Goal: Check status: Check status

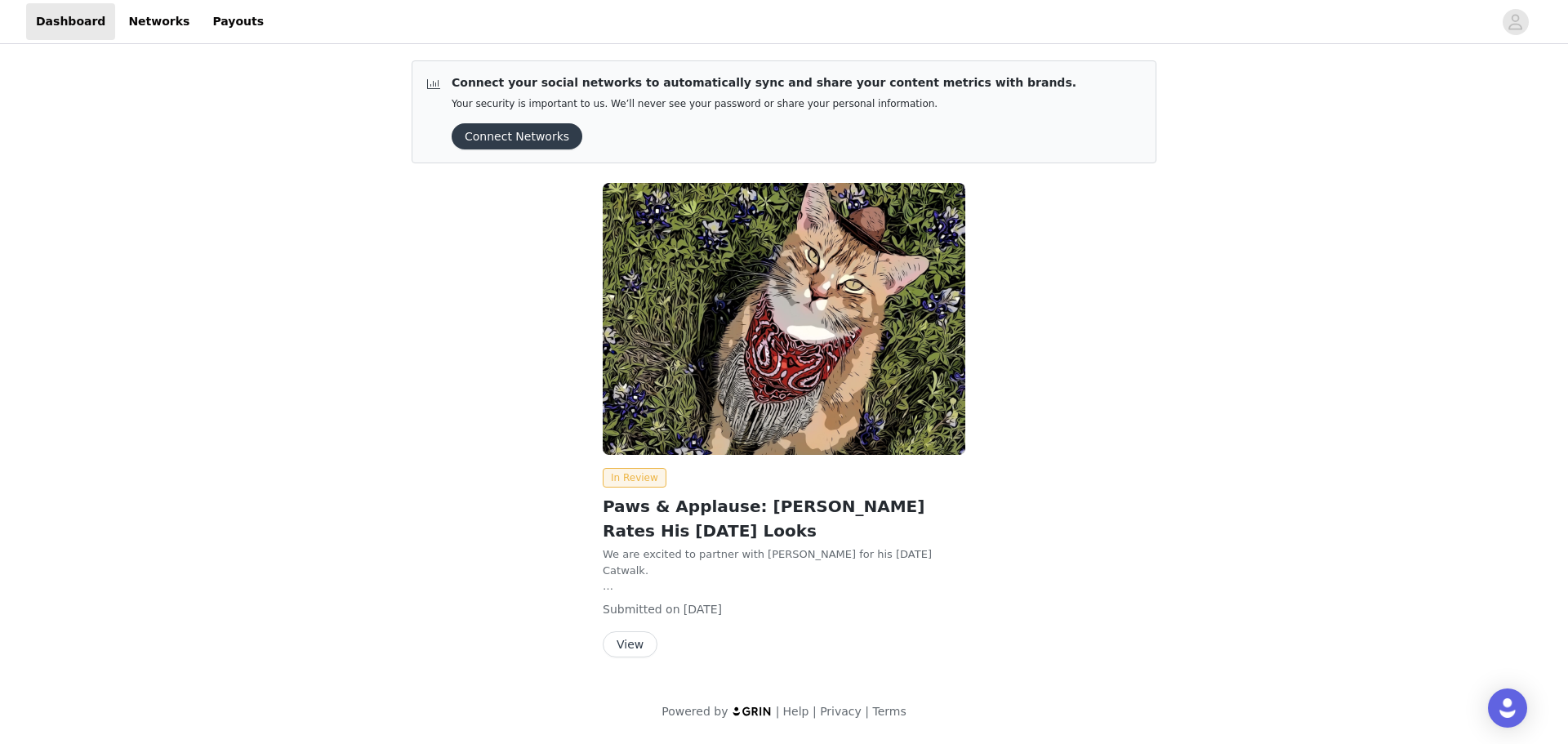
click at [628, 646] on button "View" at bounding box center [631, 644] width 55 height 26
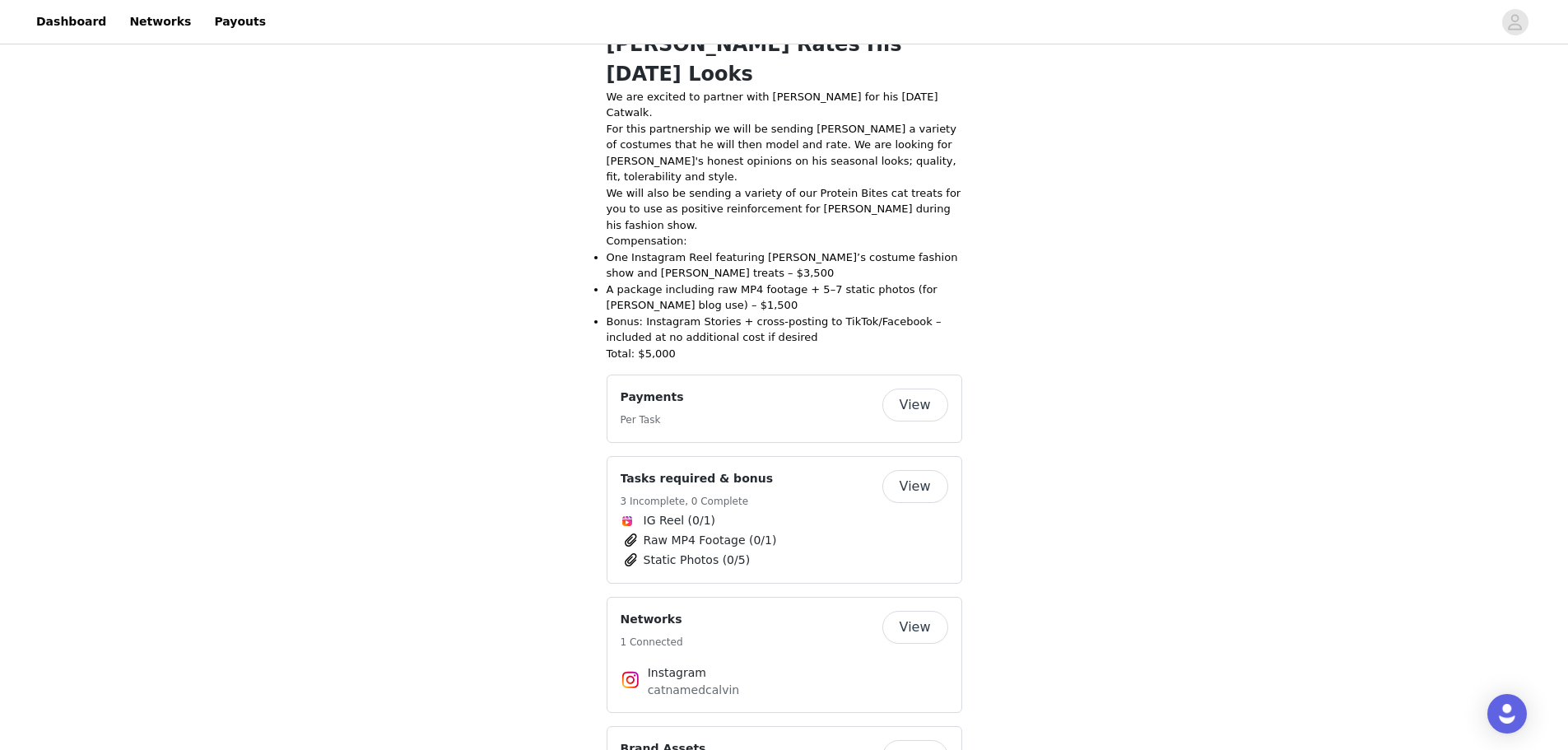
scroll to position [584, 0]
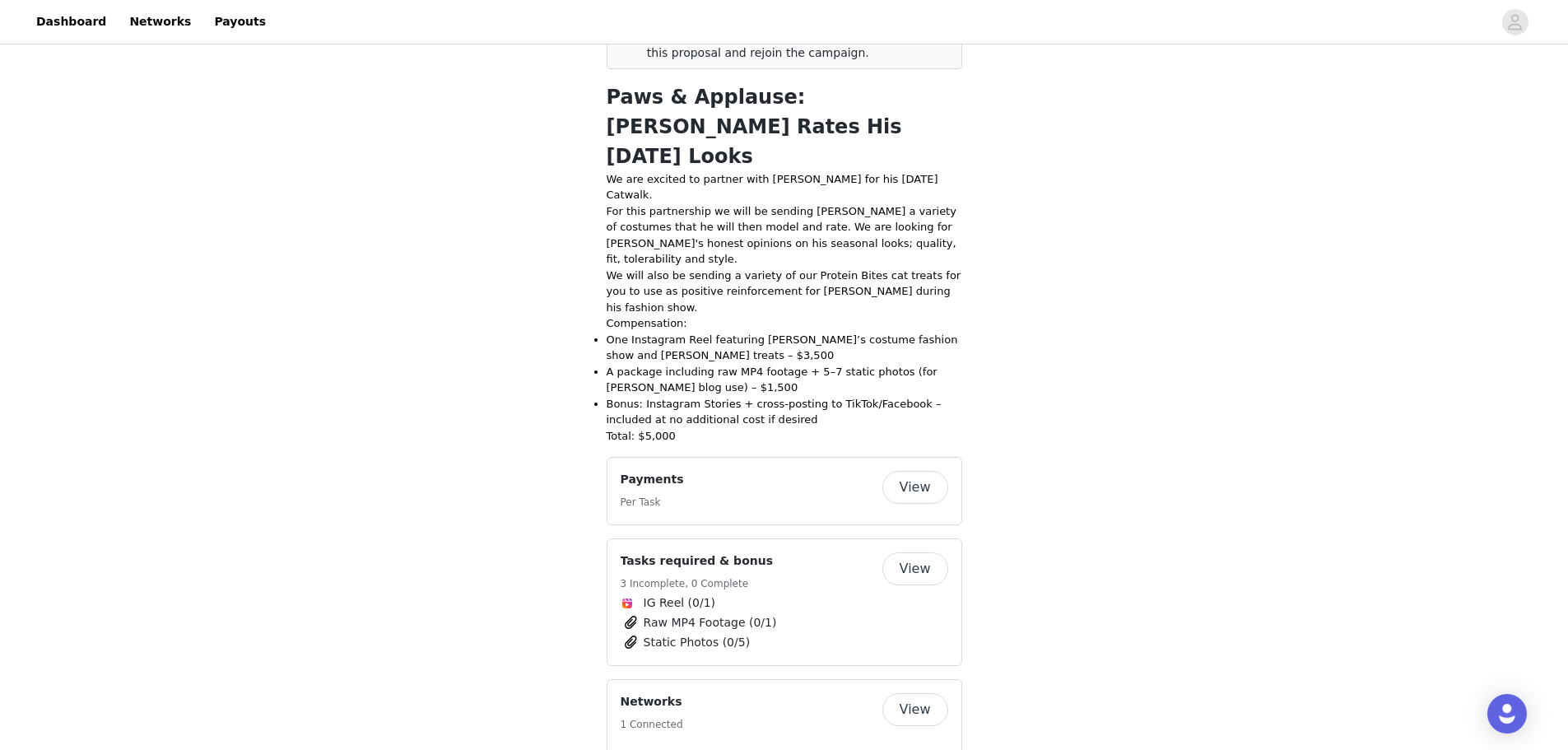
click at [912, 471] on button "View" at bounding box center [915, 487] width 66 height 33
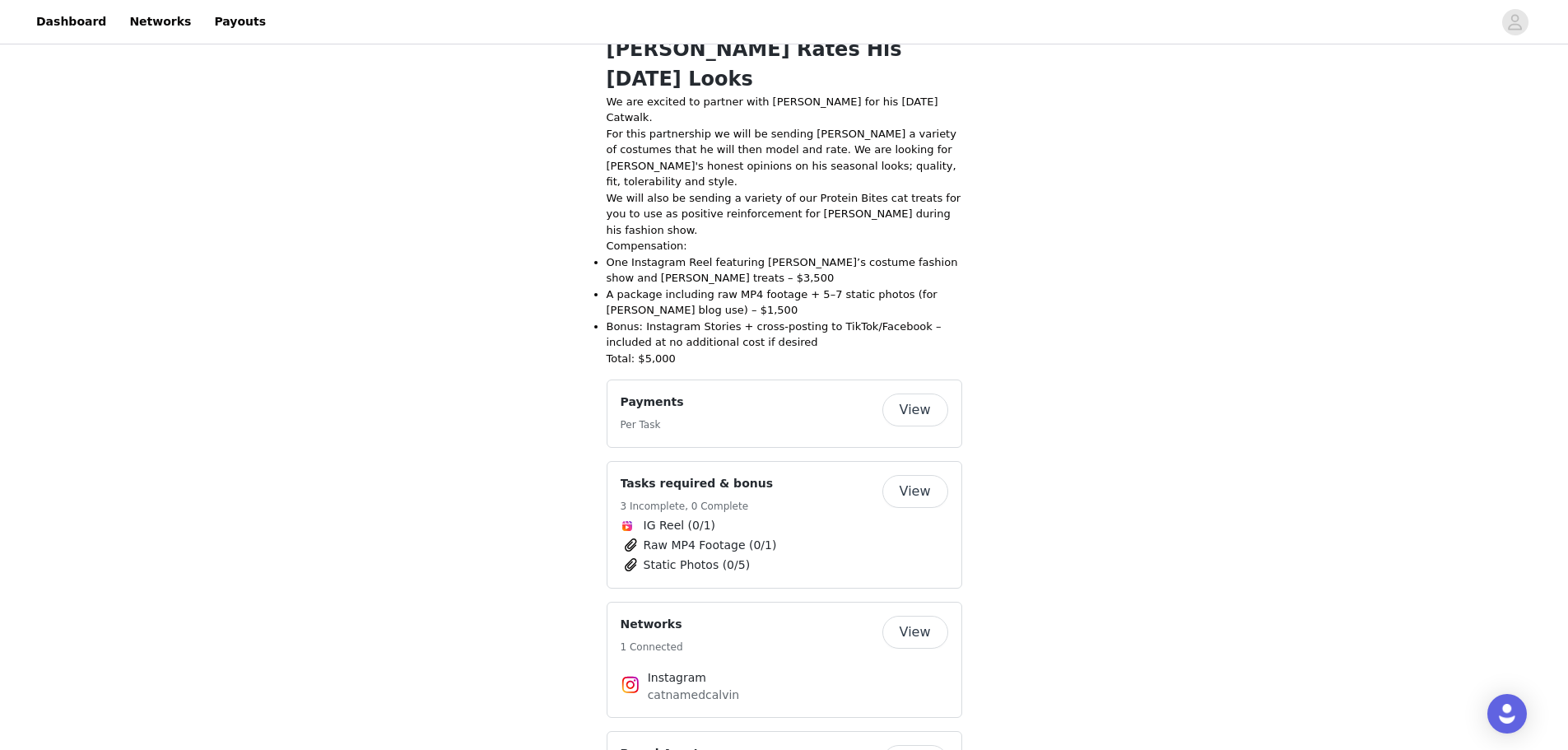
scroll to position [667, 0]
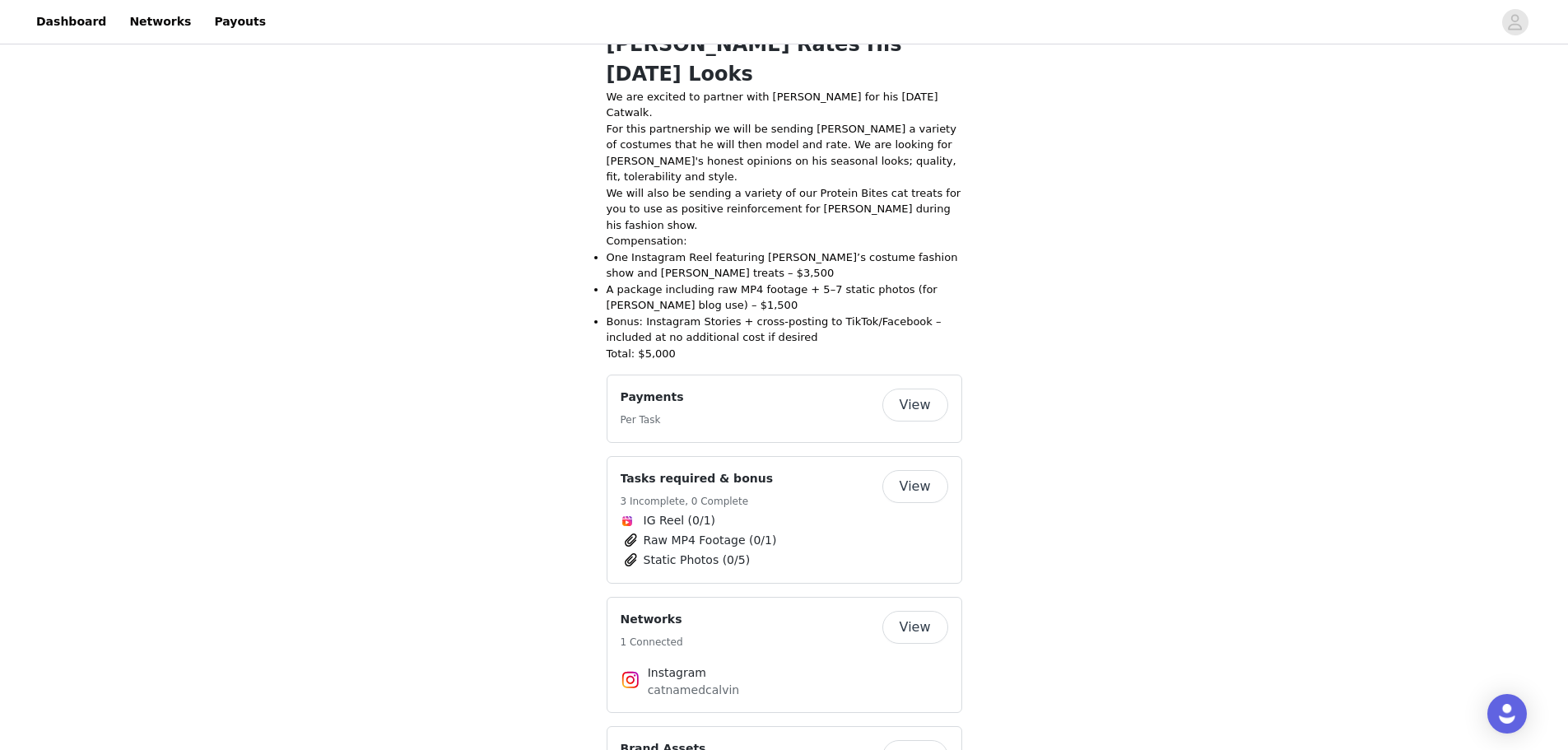
click at [917, 470] on button "View" at bounding box center [915, 486] width 66 height 33
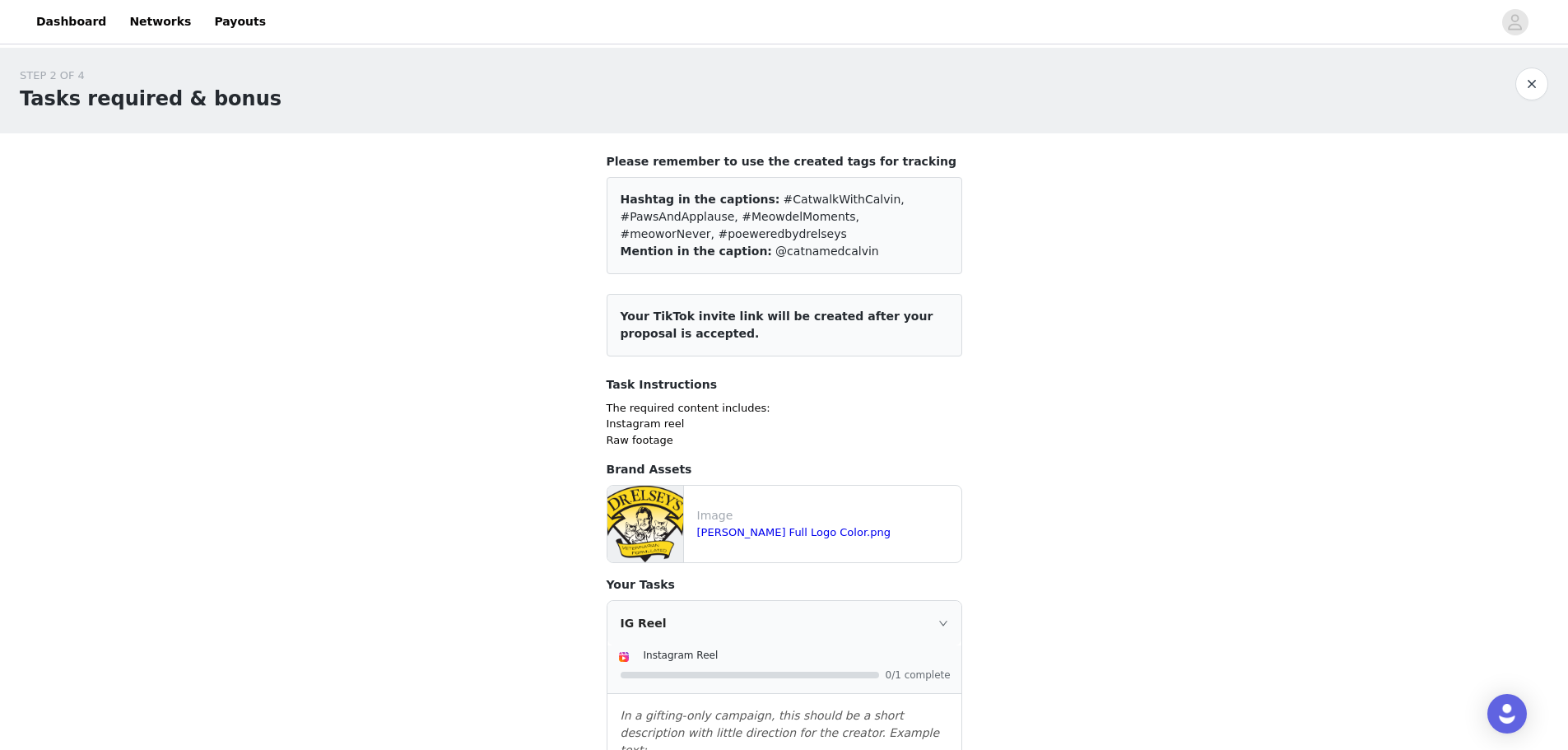
click at [1544, 83] on button "button" at bounding box center [1531, 84] width 33 height 33
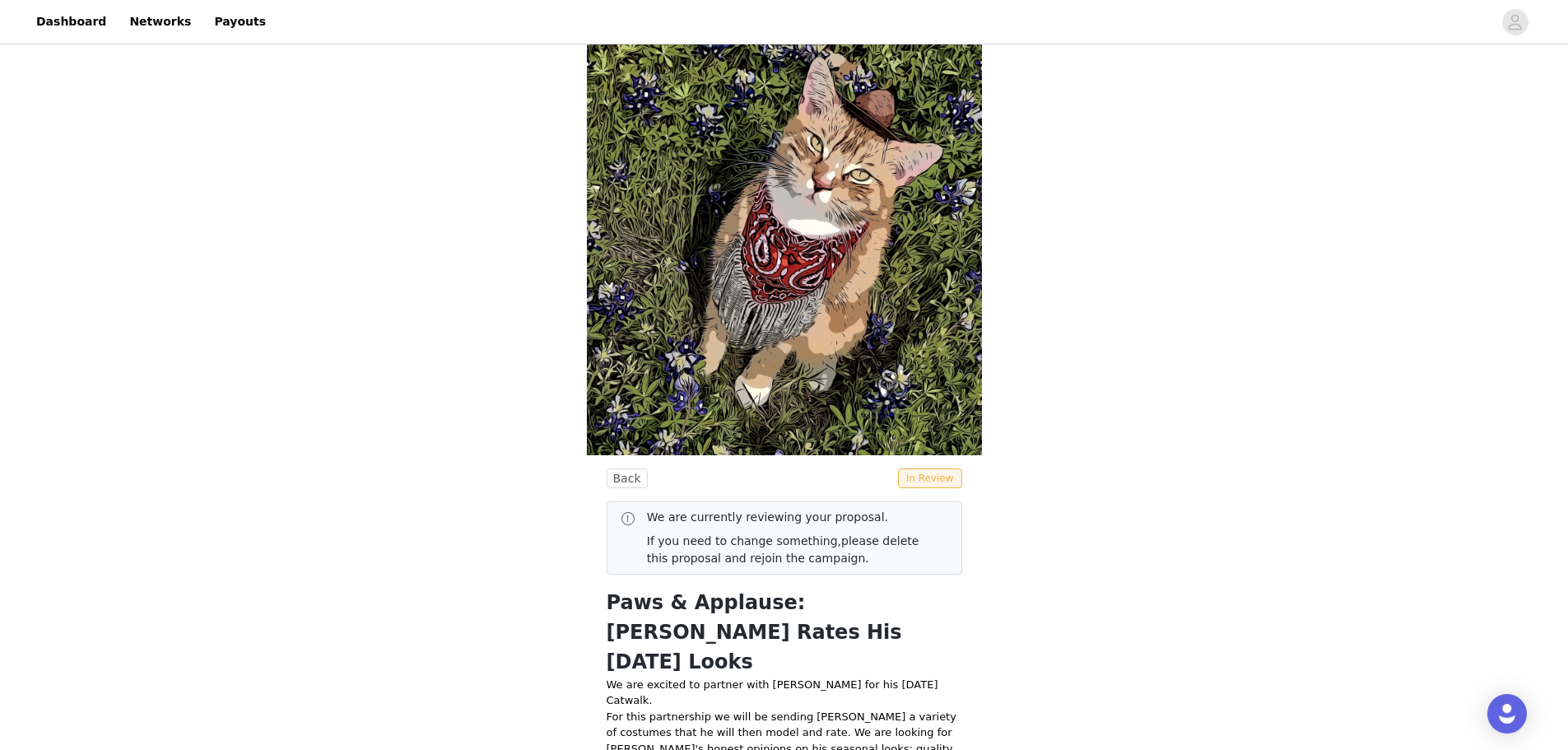
scroll to position [412, 0]
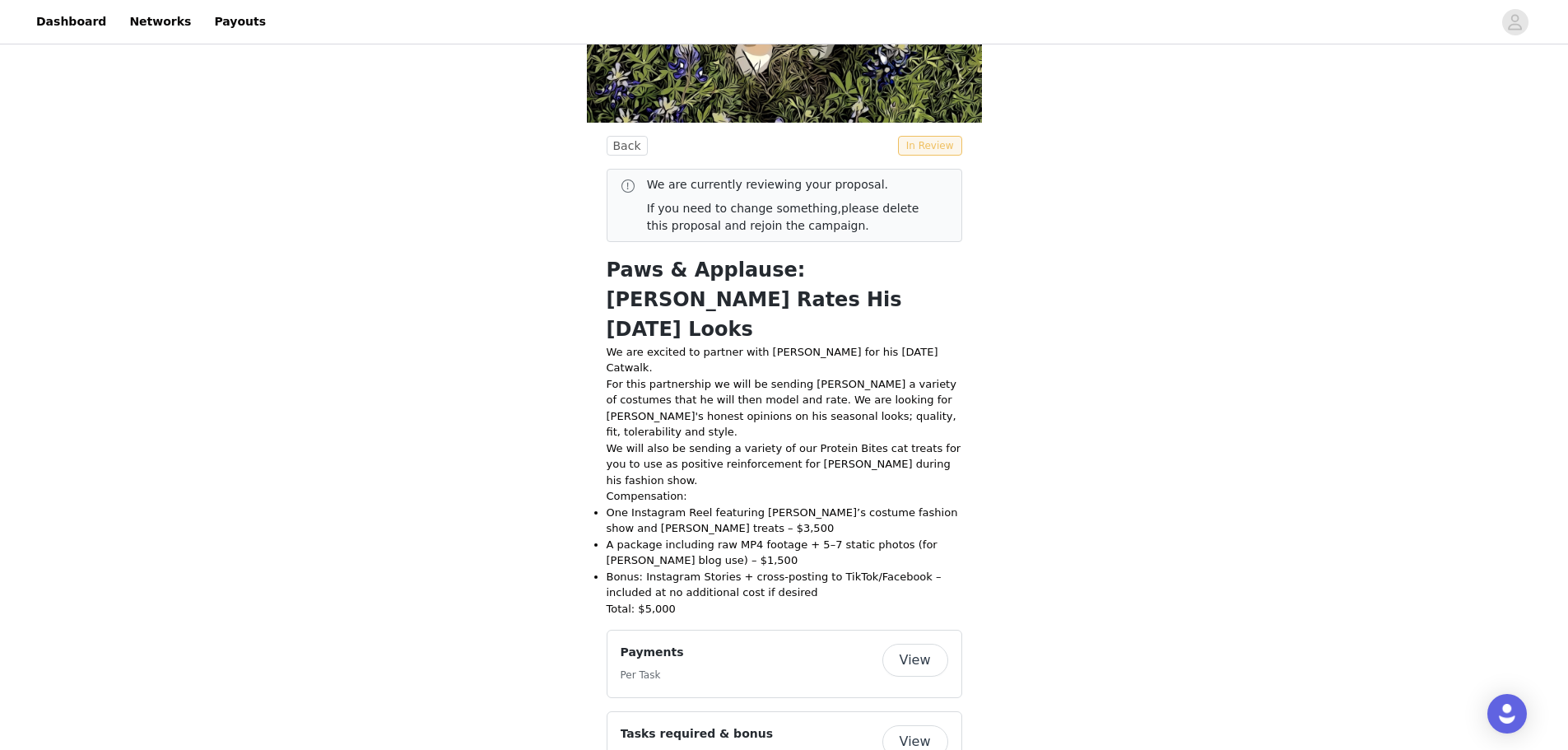
click at [934, 144] on span "In Review" at bounding box center [930, 146] width 64 height 20
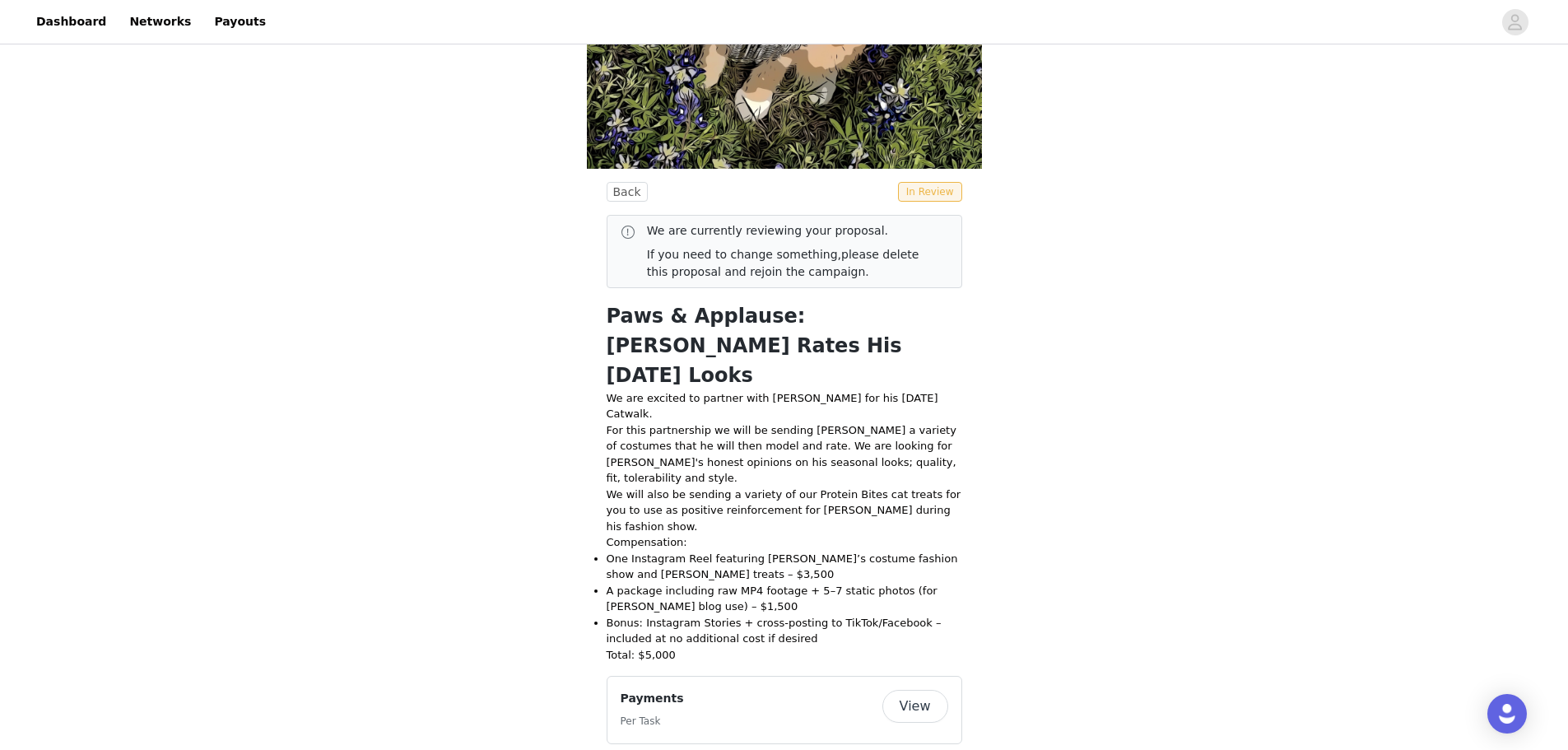
scroll to position [338, 0]
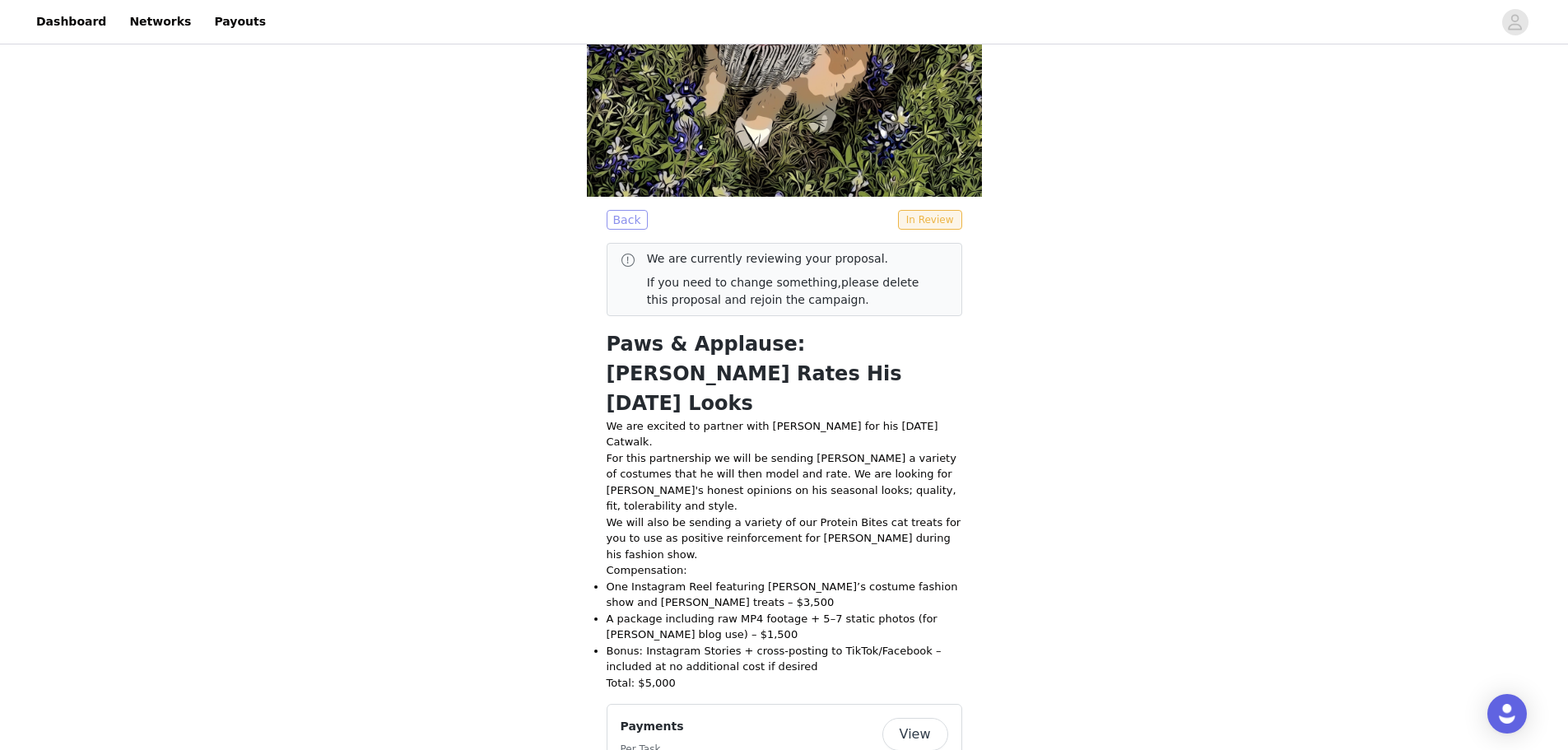
click at [616, 219] on button "Back" at bounding box center [627, 220] width 41 height 20
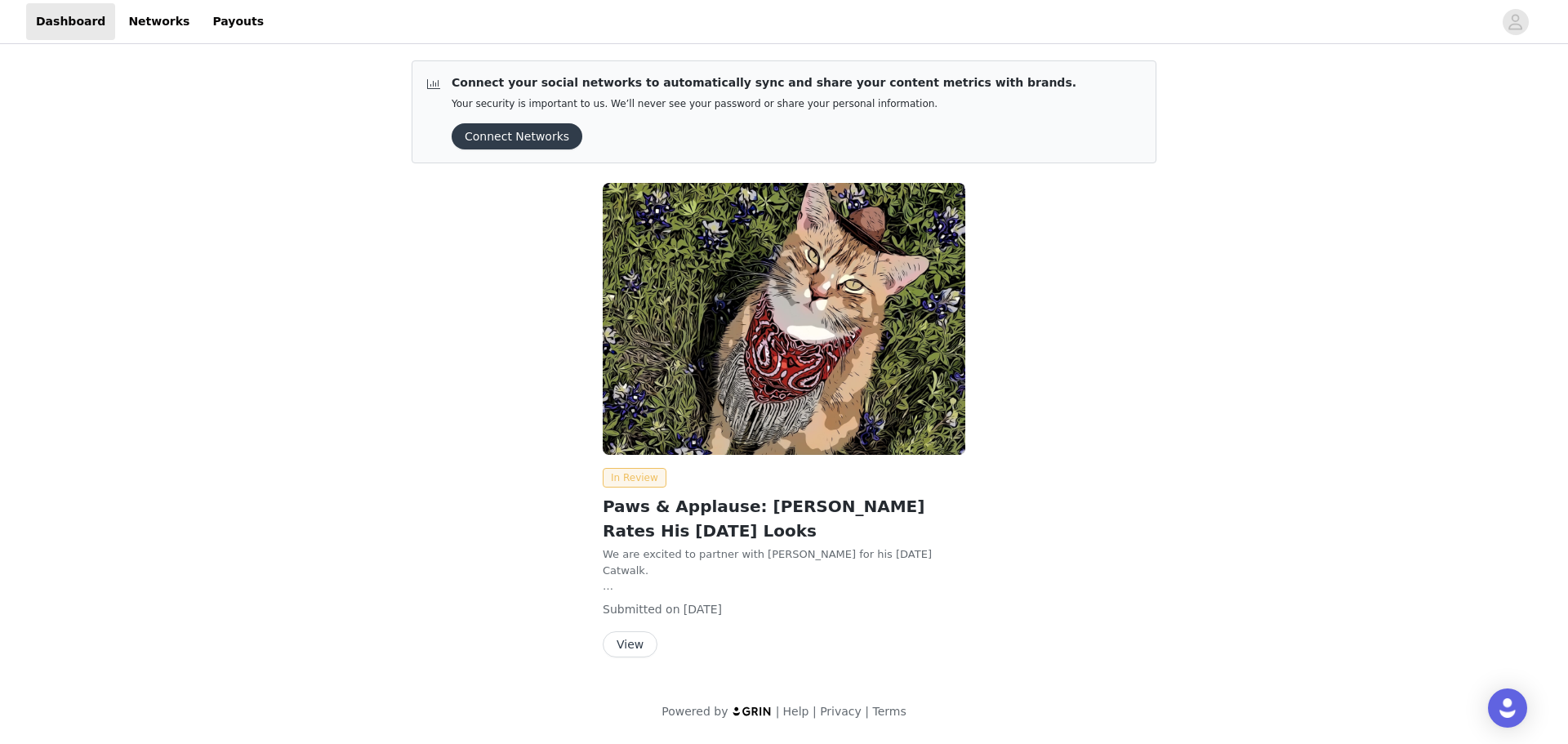
click at [636, 474] on span "In Review" at bounding box center [634, 478] width 64 height 20
click at [620, 639] on button "View" at bounding box center [631, 644] width 55 height 26
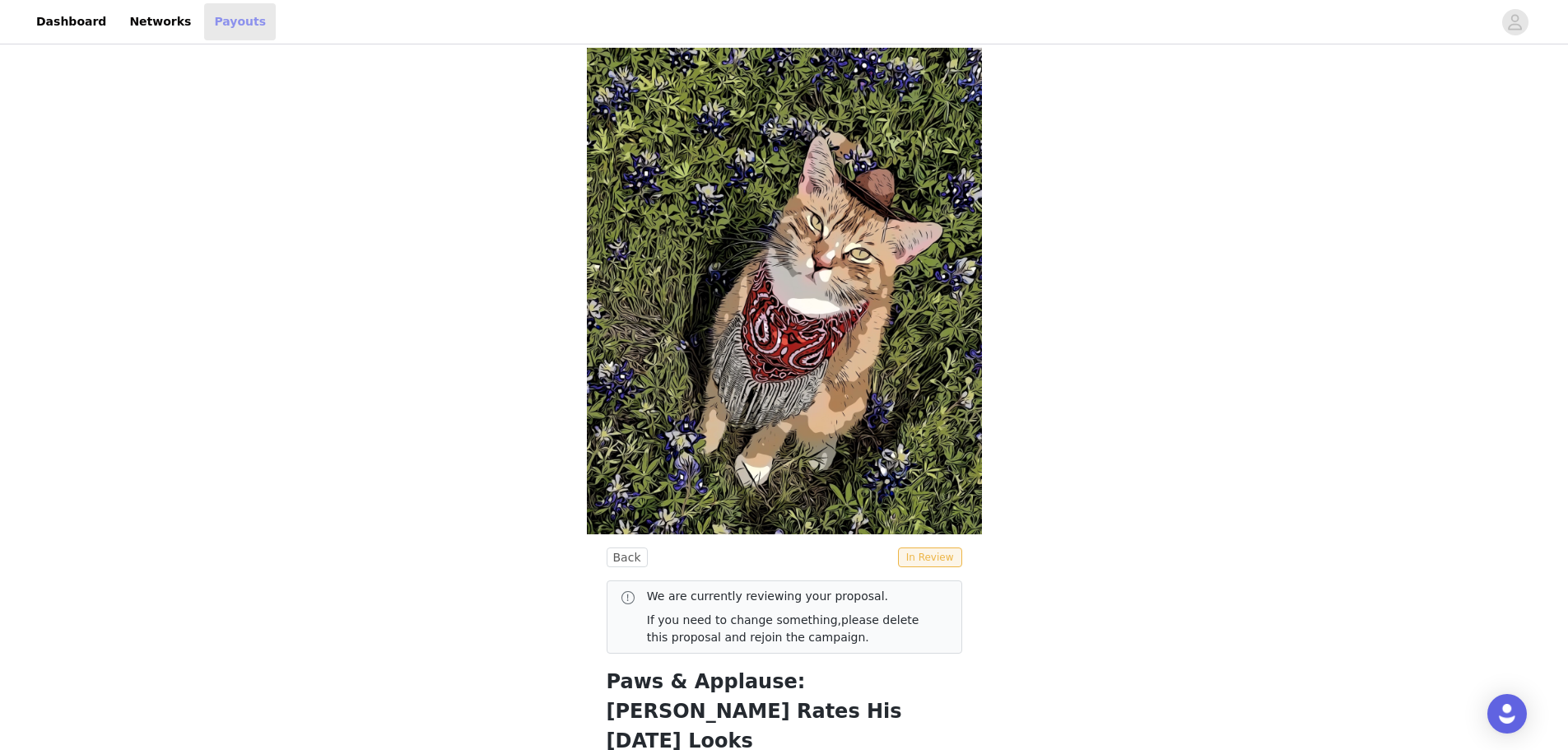
click at [214, 16] on link "Payouts" at bounding box center [239, 22] width 72 height 37
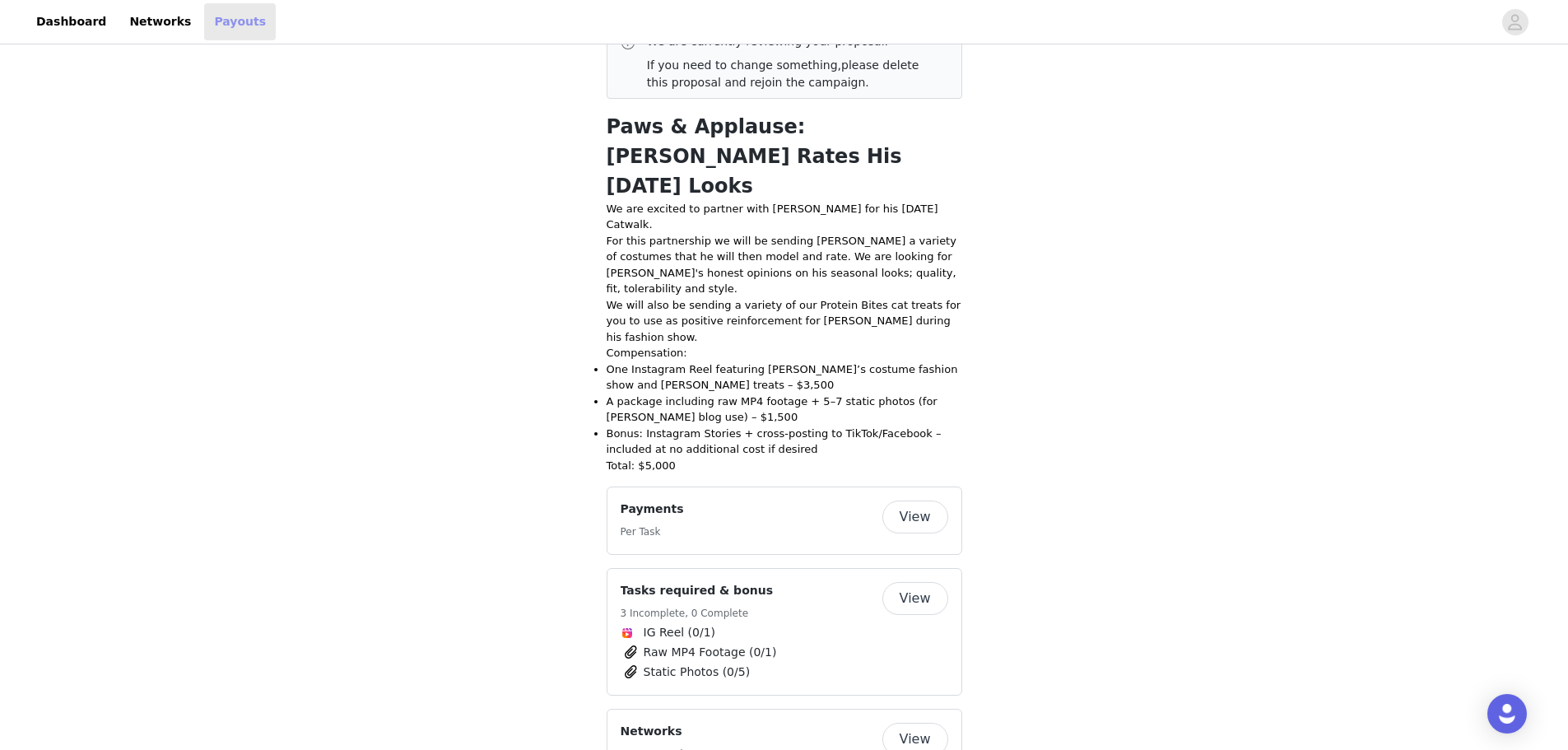
scroll to position [667, 0]
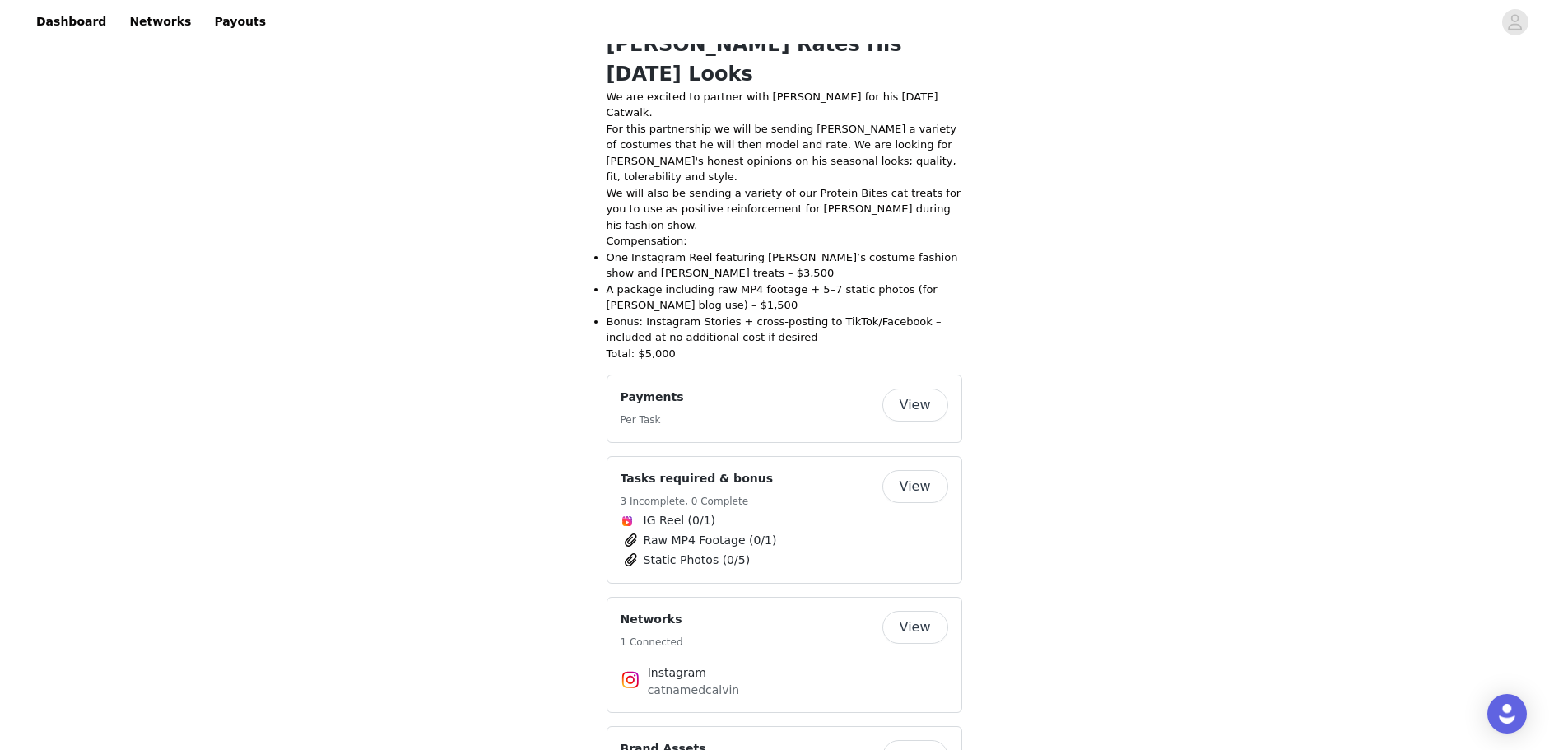
click at [933, 388] on button "View" at bounding box center [915, 404] width 66 height 33
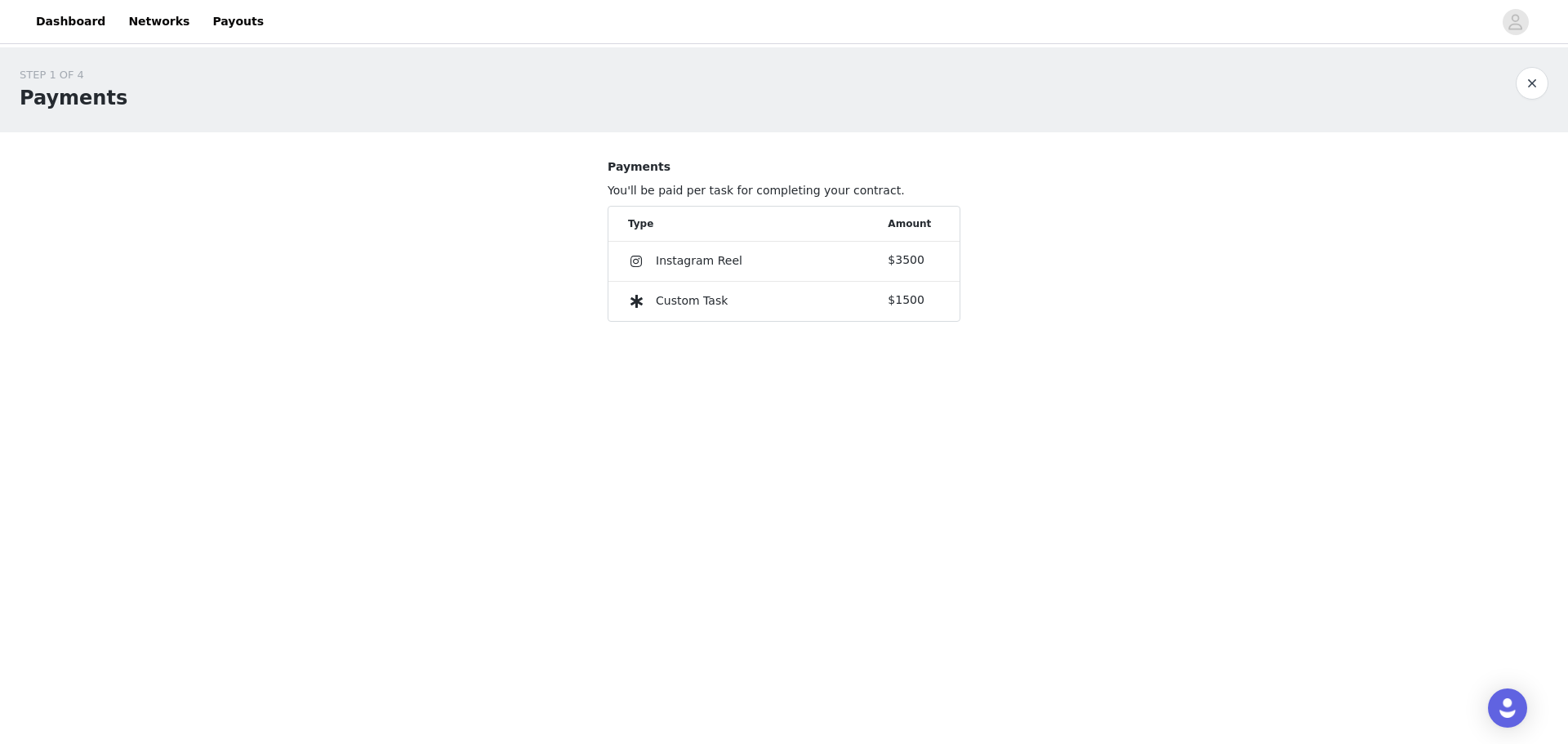
click at [1532, 93] on button "button" at bounding box center [1532, 83] width 32 height 32
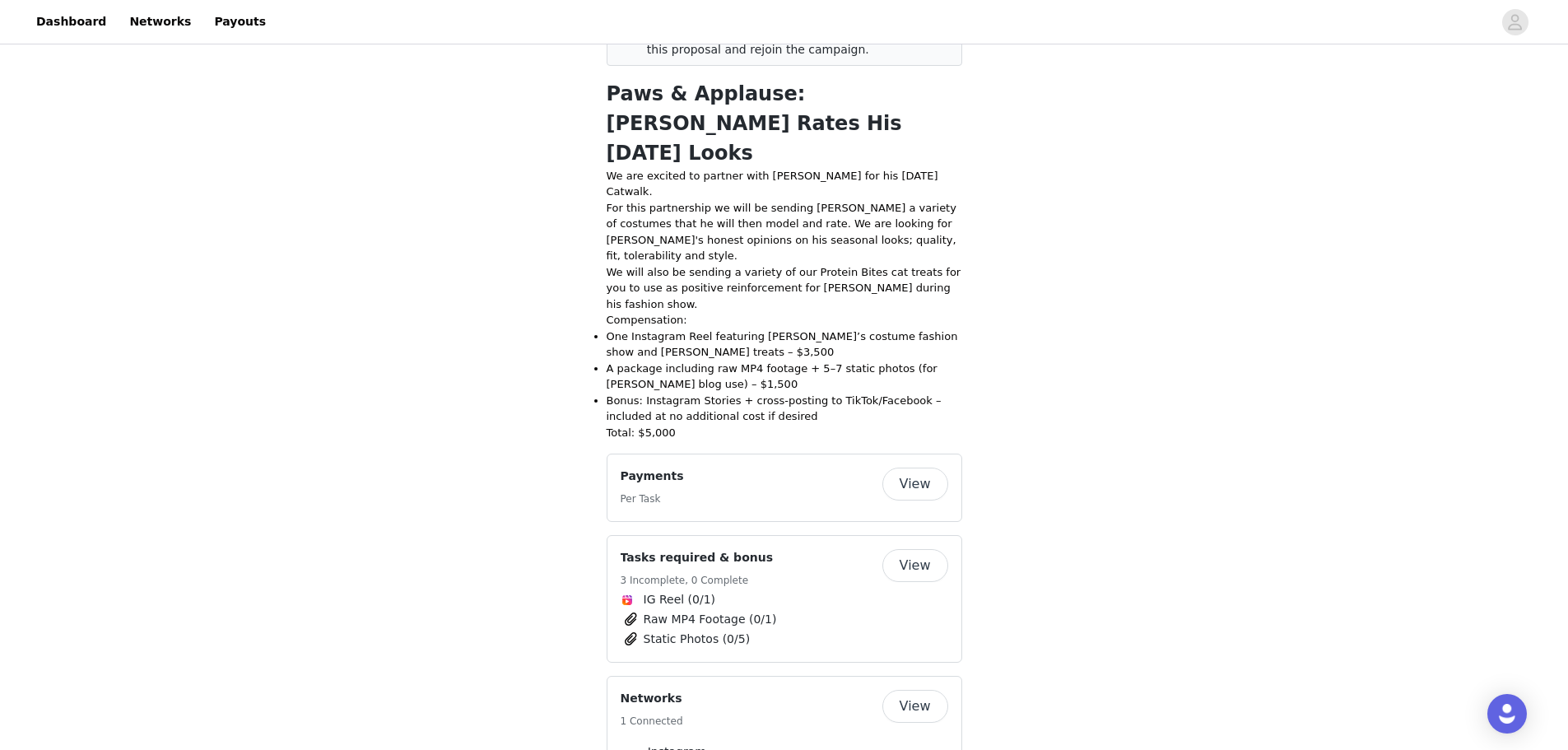
scroll to position [667, 0]
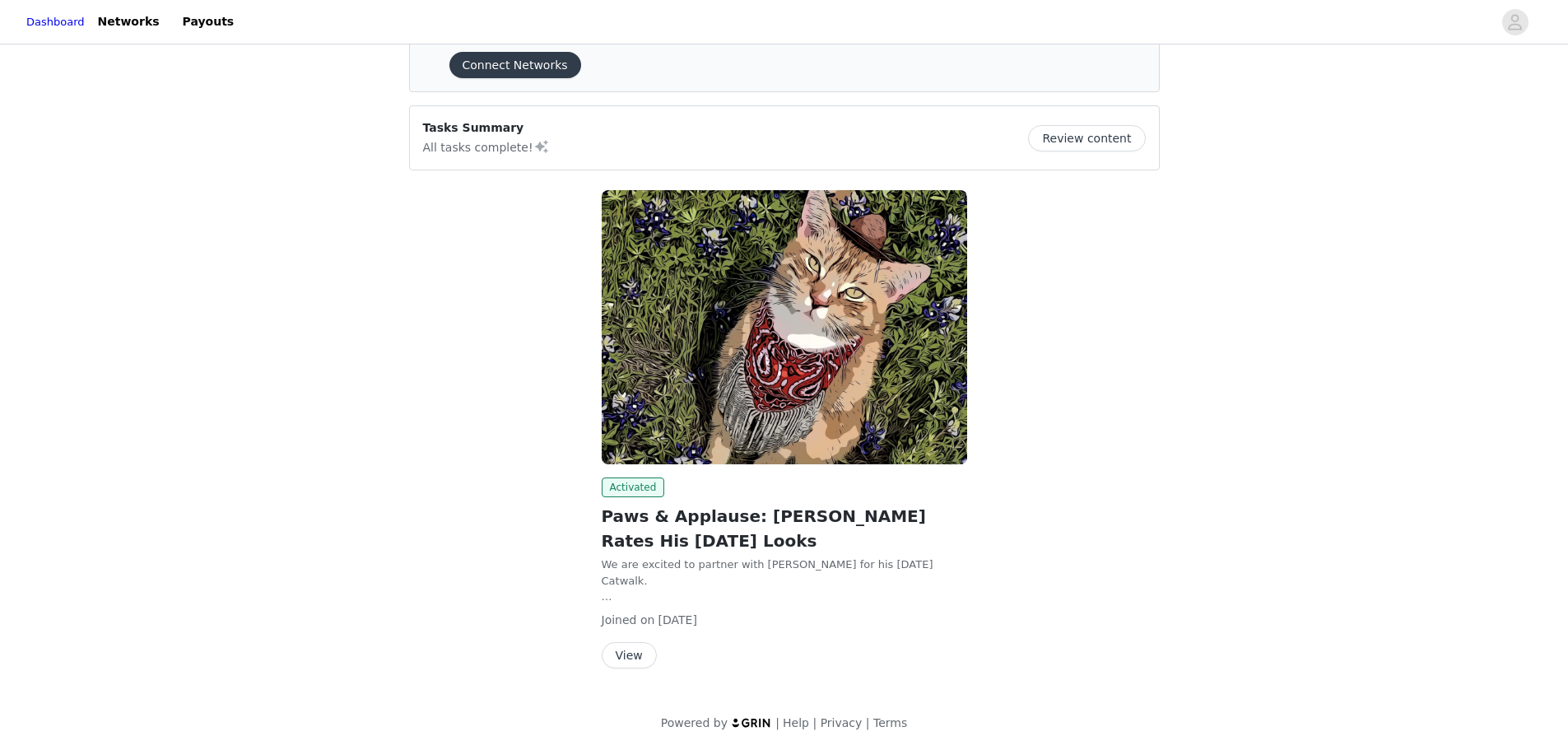
scroll to position [74, 0]
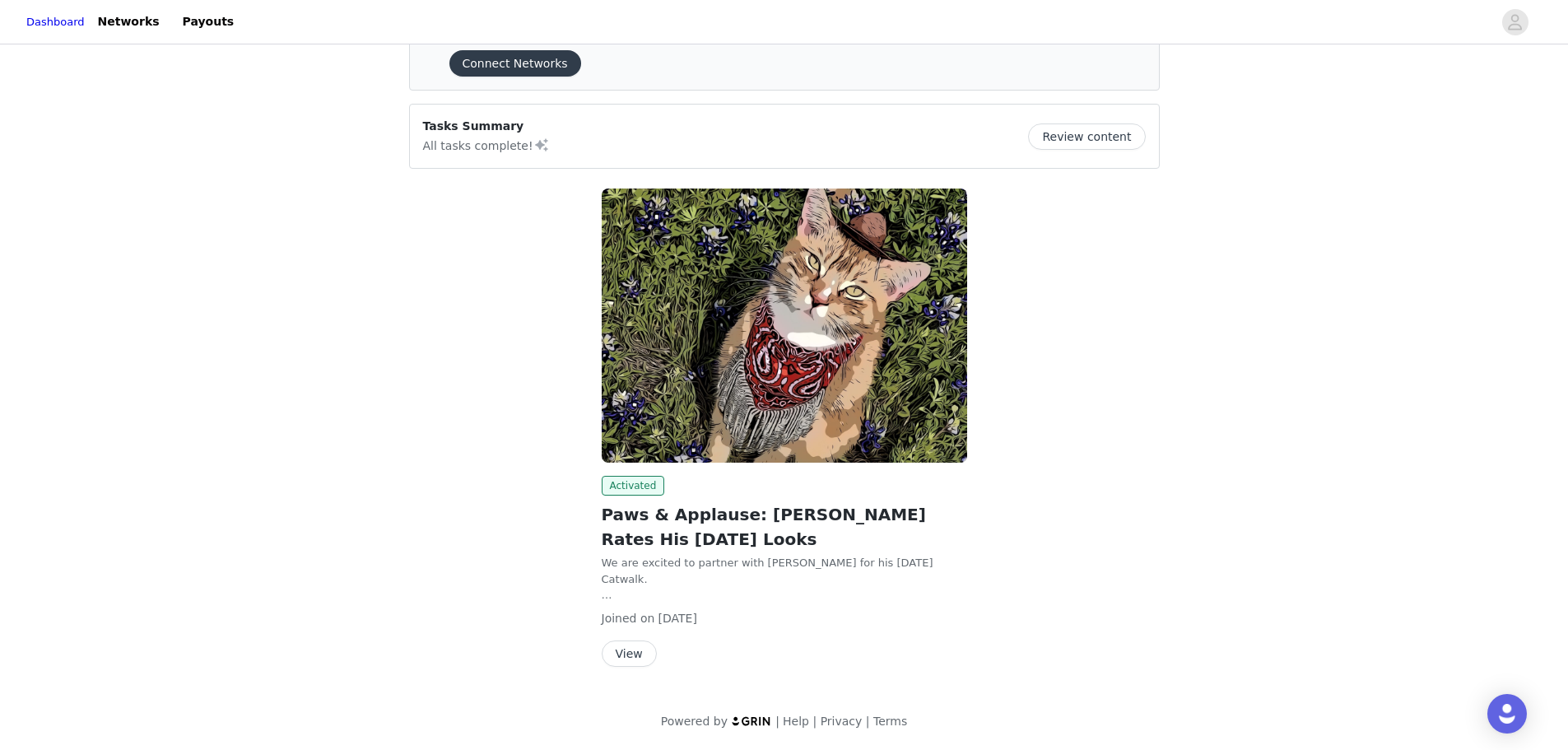
click at [630, 651] on button "View" at bounding box center [629, 653] width 55 height 27
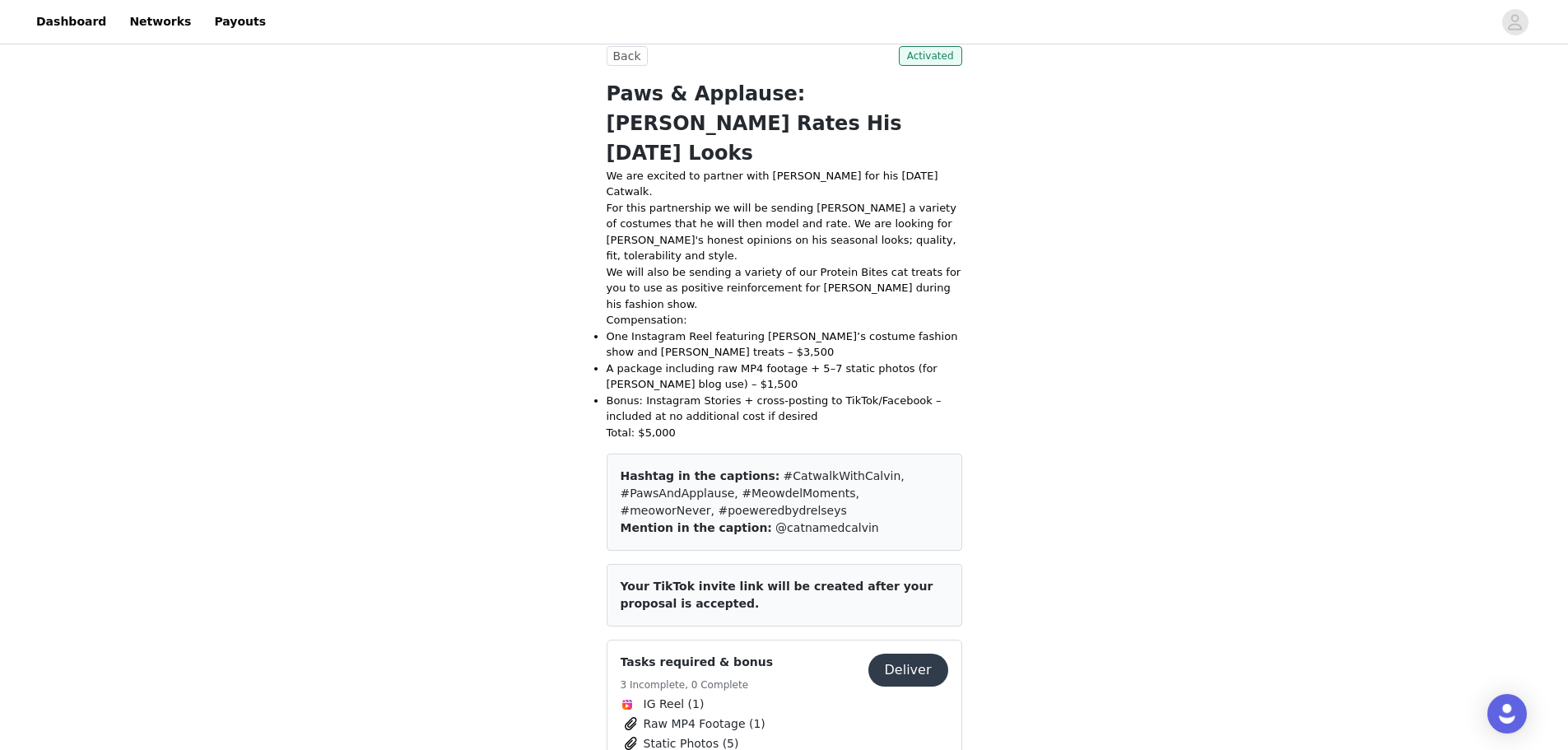
scroll to position [498, 0]
